Goal: Complete application form

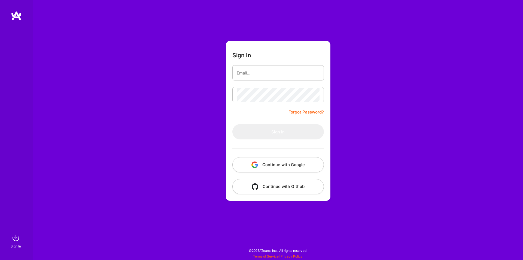
click at [277, 165] on button "Continue with Google" at bounding box center [279, 164] width 92 height 15
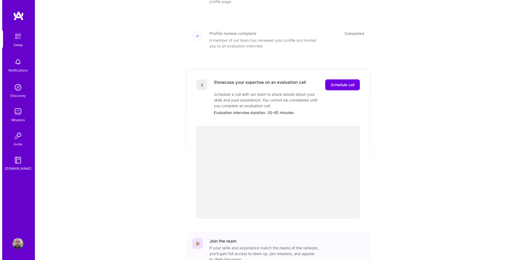
scroll to position [109, 0]
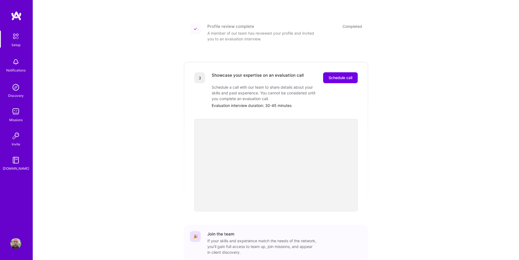
drag, startPoint x: 150, startPoint y: 113, endPoint x: 157, endPoint y: 113, distance: 7.1
click at [153, 113] on div "Getting started as an A.Team Builder Complete the steps below to request to joi…" at bounding box center [276, 91] width 338 height 393
click at [342, 75] on span "Schedule call" at bounding box center [341, 77] width 24 height 5
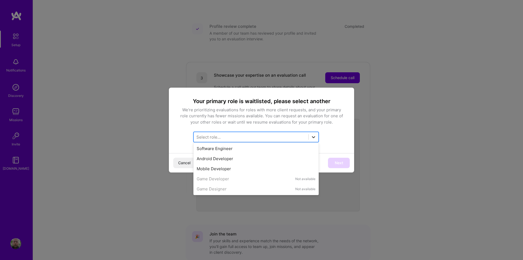
click at [315, 136] on icon at bounding box center [313, 136] width 5 height 5
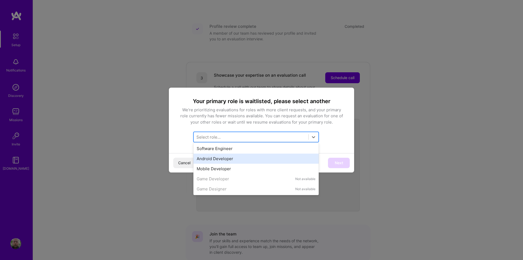
click at [224, 158] on div "Android Developer" at bounding box center [256, 159] width 119 height 6
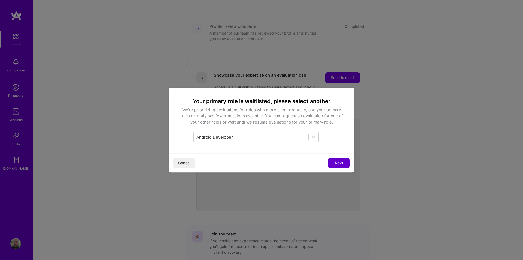
click at [341, 160] on span "Next" at bounding box center [339, 162] width 8 height 5
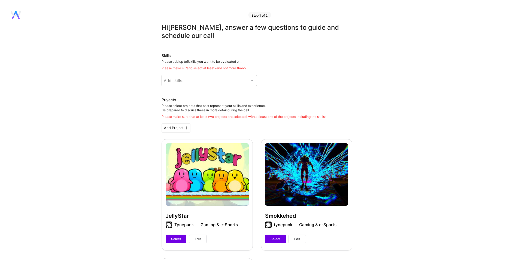
click at [250, 77] on div at bounding box center [252, 80] width 8 height 11
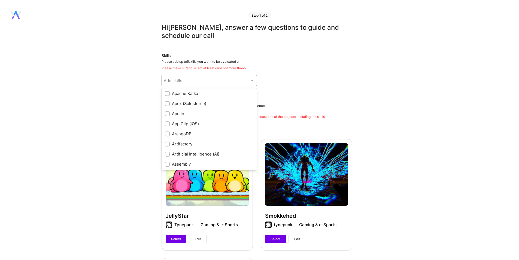
scroll to position [300, 0]
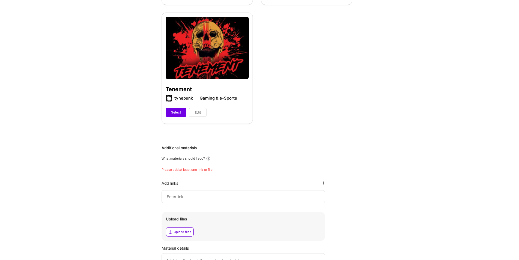
scroll to position [0, 0]
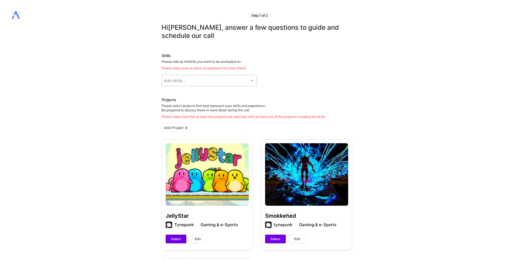
click at [252, 80] on div at bounding box center [252, 80] width 8 height 7
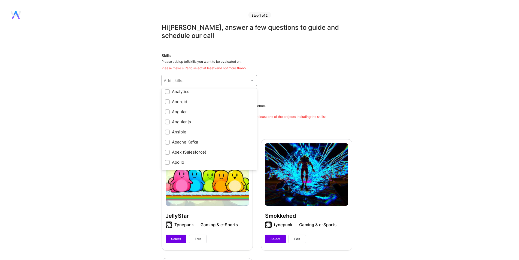
scroll to position [245, 0]
click at [168, 102] on input "checkbox" at bounding box center [168, 102] width 4 height 4
checkbox input "true"
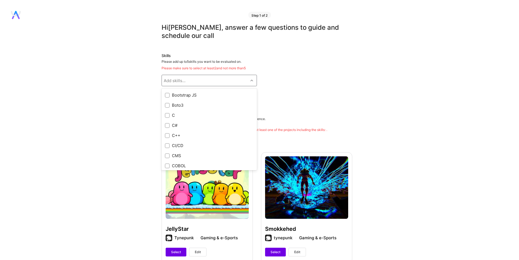
scroll to position [491, 0]
click at [168, 118] on input "checkbox" at bounding box center [168, 119] width 4 height 4
checkbox input "true"
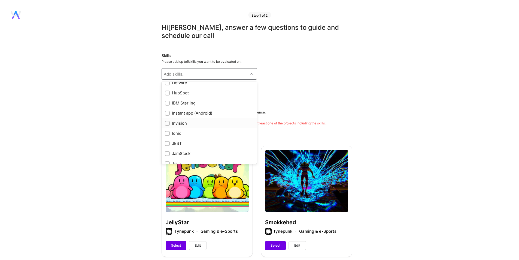
scroll to position [1526, 0]
click at [167, 135] on input "checkbox" at bounding box center [168, 135] width 4 height 4
checkbox input "true"
click at [168, 103] on input "checkbox" at bounding box center [168, 101] width 4 height 4
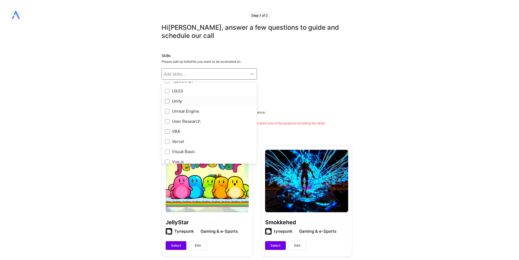
checkbox input "true"
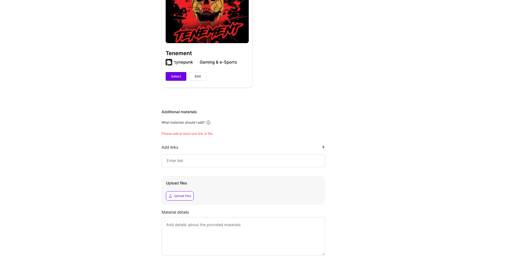
scroll to position [300, 0]
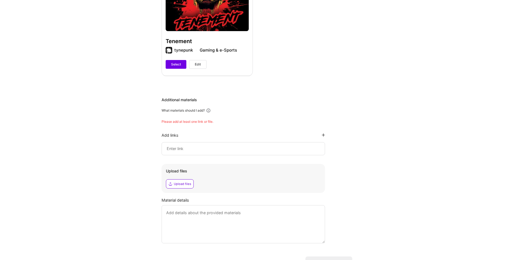
click at [218, 146] on input at bounding box center [243, 148] width 154 height 7
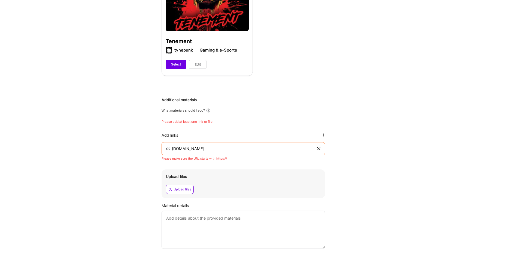
drag, startPoint x: 221, startPoint y: 150, endPoint x: 223, endPoint y: 146, distance: 4.7
click at [222, 148] on input "[DOMAIN_NAME]" at bounding box center [243, 148] width 145 height 7
drag, startPoint x: 223, startPoint y: 148, endPoint x: 137, endPoint y: 149, distance: 86.4
click at [137, 149] on div "Hi [PERSON_NAME] , answer a few questions to guide and schedule our call Skills…" at bounding box center [257, 0] width 514 height 553
paste input "[URL][DOMAIN_NAME]"
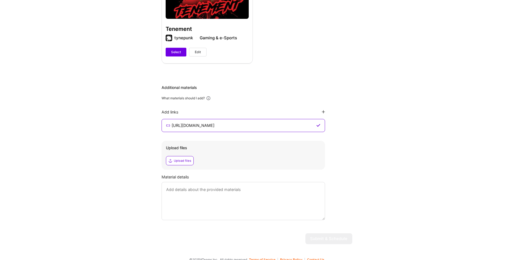
scroll to position [319, 0]
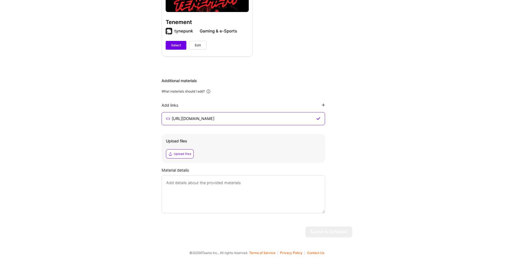
type input "[URL][DOMAIN_NAME]"
click at [186, 155] on div "Upload files" at bounding box center [182, 154] width 17 height 4
click at [262, 191] on textarea at bounding box center [244, 194] width 164 height 38
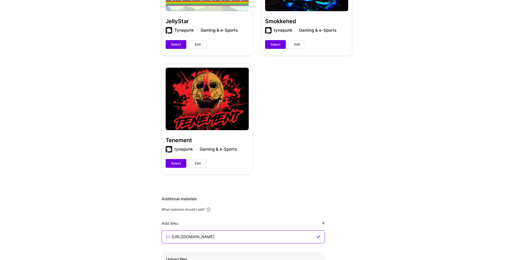
scroll to position [74, 0]
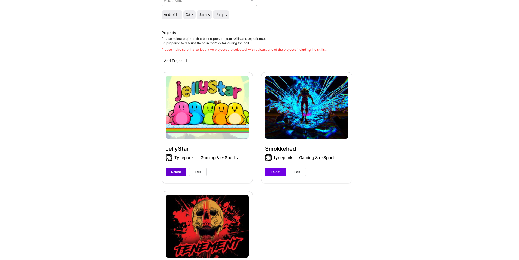
click at [176, 171] on span "Select" at bounding box center [176, 171] width 10 height 5
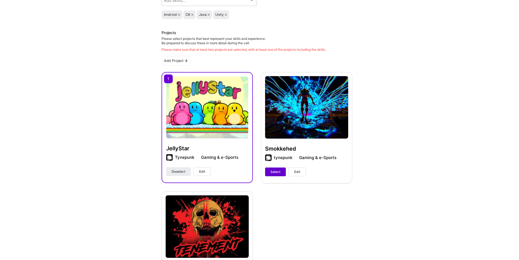
click at [275, 169] on span "Select" at bounding box center [276, 171] width 10 height 5
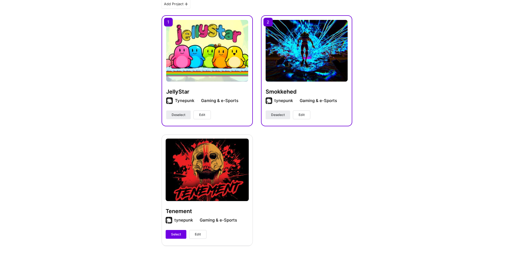
scroll to position [128, 0]
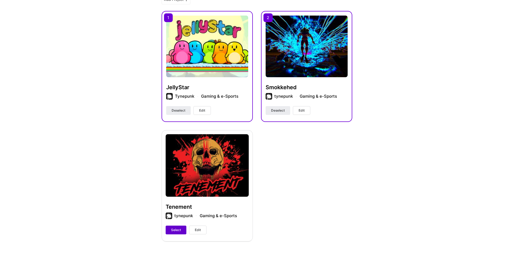
click at [175, 227] on span "Select" at bounding box center [176, 229] width 10 height 5
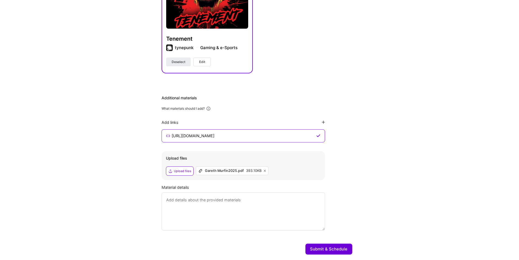
scroll to position [313, 0]
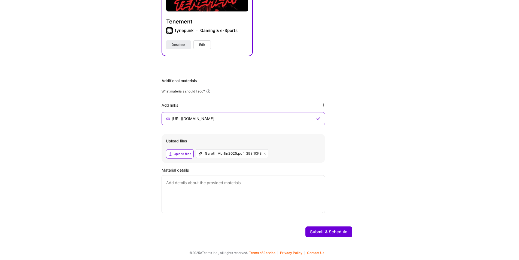
click at [259, 182] on textarea at bounding box center [244, 194] width 164 height 38
type textarea "Primarily I am looking for Unity work. But I have been an Android developer for…"
click at [335, 233] on button "Submit & Schedule" at bounding box center [329, 231] width 47 height 11
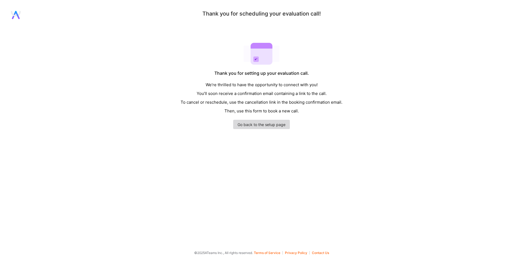
click at [266, 126] on link "Go back to the setup page" at bounding box center [261, 124] width 57 height 9
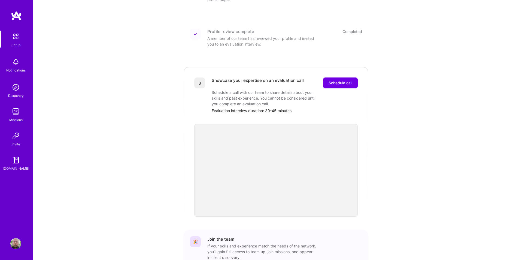
scroll to position [109, 0]
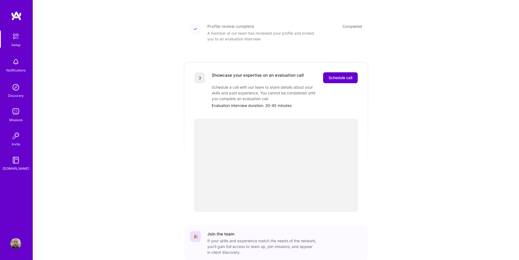
click at [339, 75] on span "Schedule call" at bounding box center [341, 77] width 24 height 5
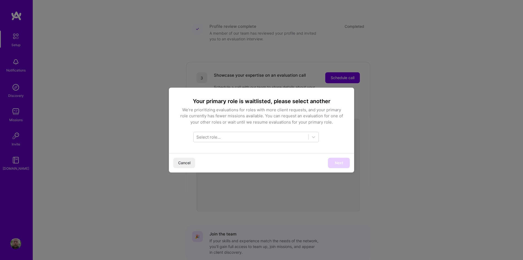
click at [188, 162] on span "Cancel" at bounding box center [184, 162] width 12 height 5
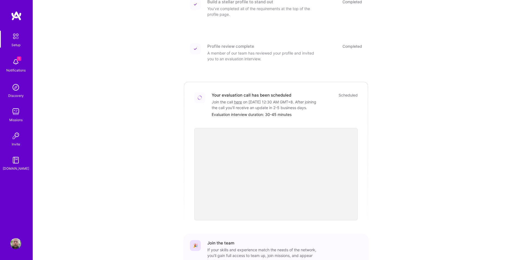
scroll to position [130, 0]
